Goal: Information Seeking & Learning: Learn about a topic

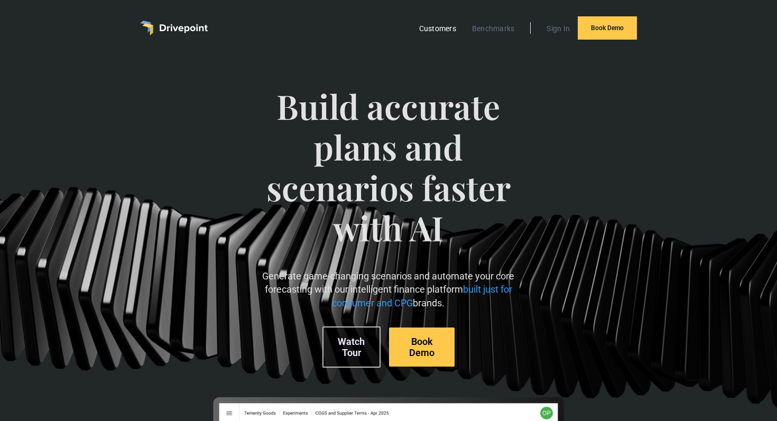
scroll to position [125, 0]
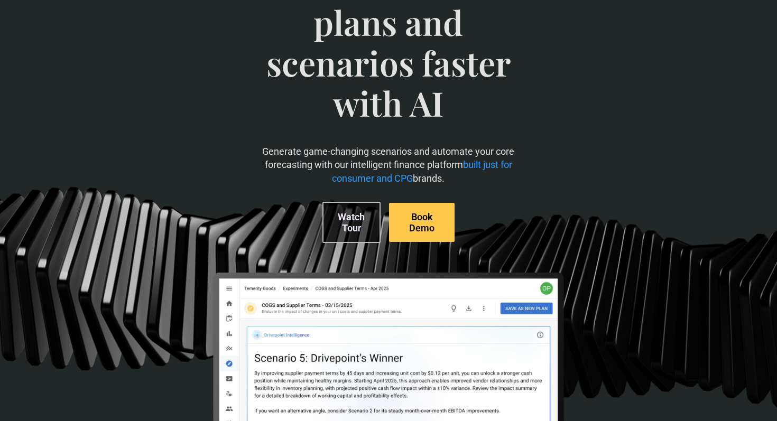
click at [362, 228] on link "Watch Tour" at bounding box center [351, 222] width 58 height 41
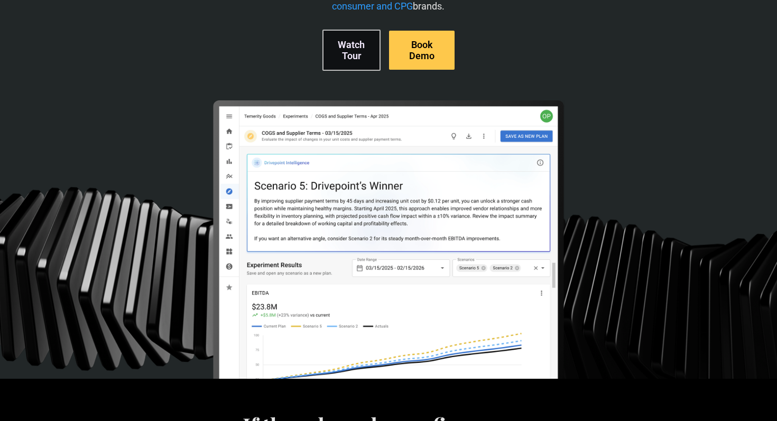
scroll to position [0, 0]
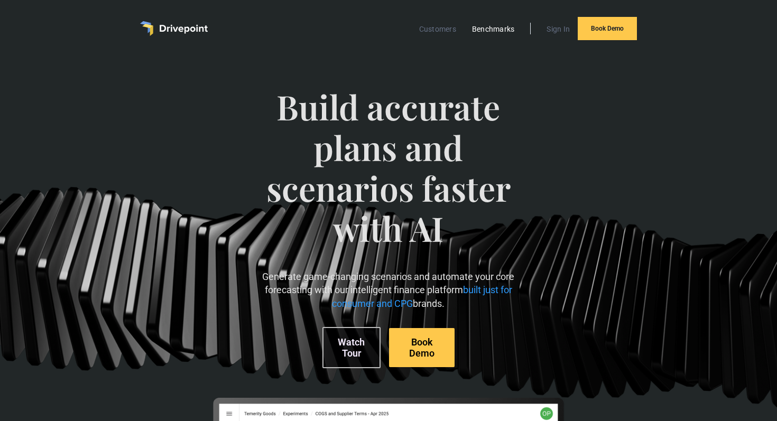
click at [505, 32] on link "Benchmarks" at bounding box center [492, 29] width 53 height 14
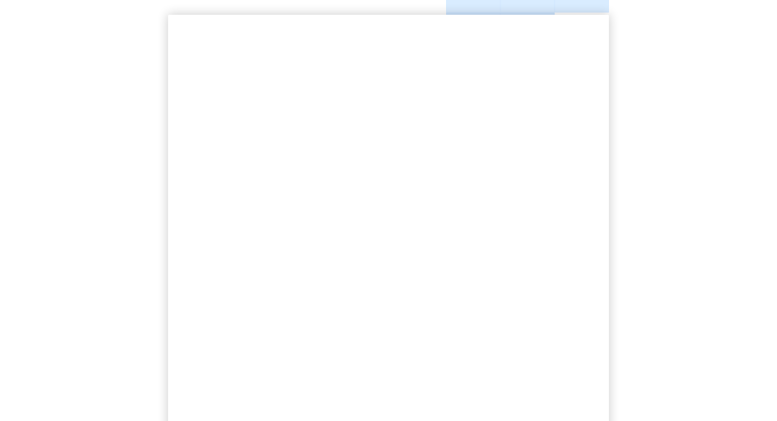
scroll to position [239, 0]
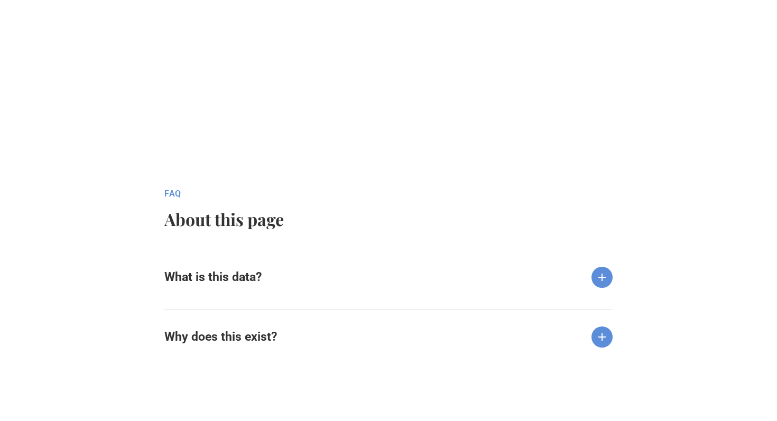
scroll to position [943, 0]
click at [603, 274] on img at bounding box center [601, 277] width 21 height 21
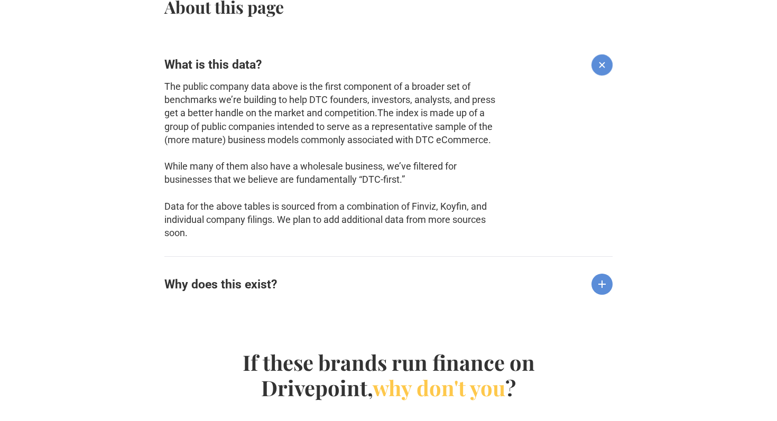
scroll to position [1182, 0]
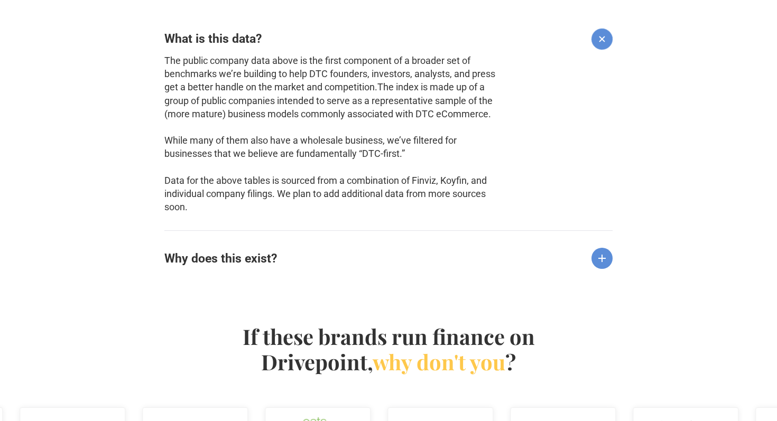
click at [546, 257] on div "Why does this exist?" at bounding box center [388, 249] width 448 height 39
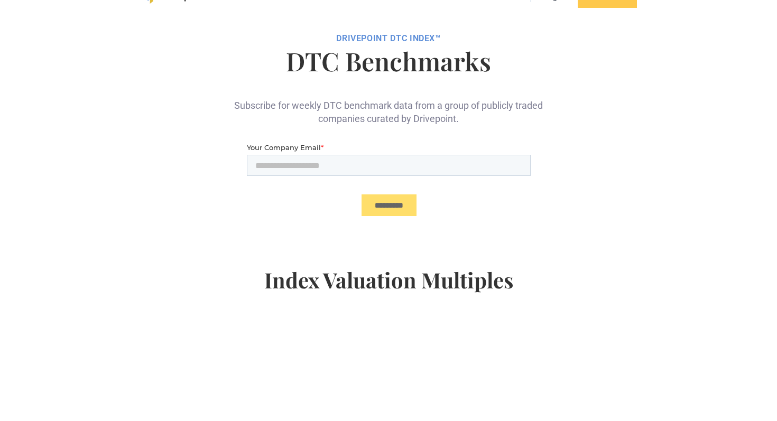
scroll to position [0, 0]
